Goal: Check status: Check status

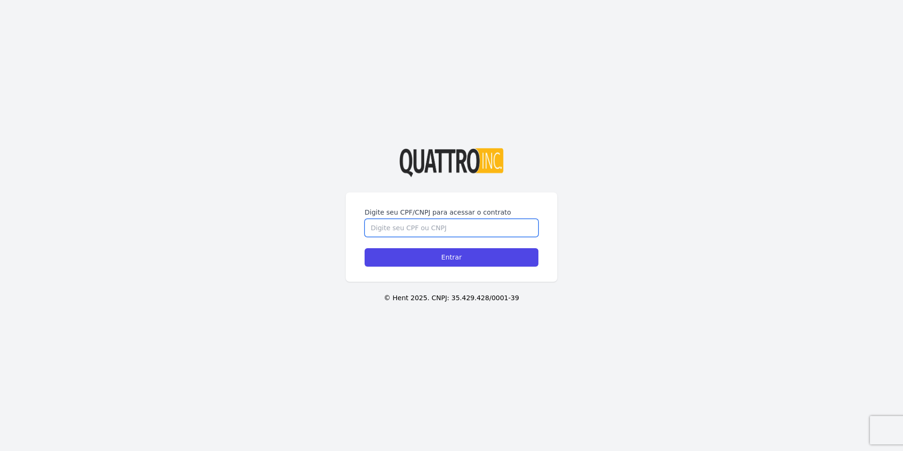
click at [472, 219] on input "Digite seu CPF/CNPJ para acessar o contrato" at bounding box center [452, 228] width 174 height 18
type input "43634493810"
click at [365, 248] on input "Entrar" at bounding box center [452, 257] width 174 height 18
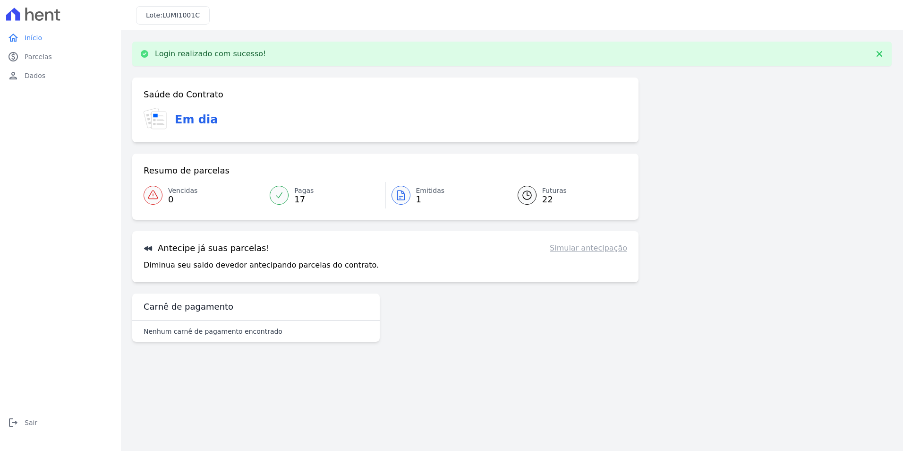
click at [418, 187] on span "Emitidas" at bounding box center [430, 191] width 29 height 10
